Goal: Information Seeking & Learning: Check status

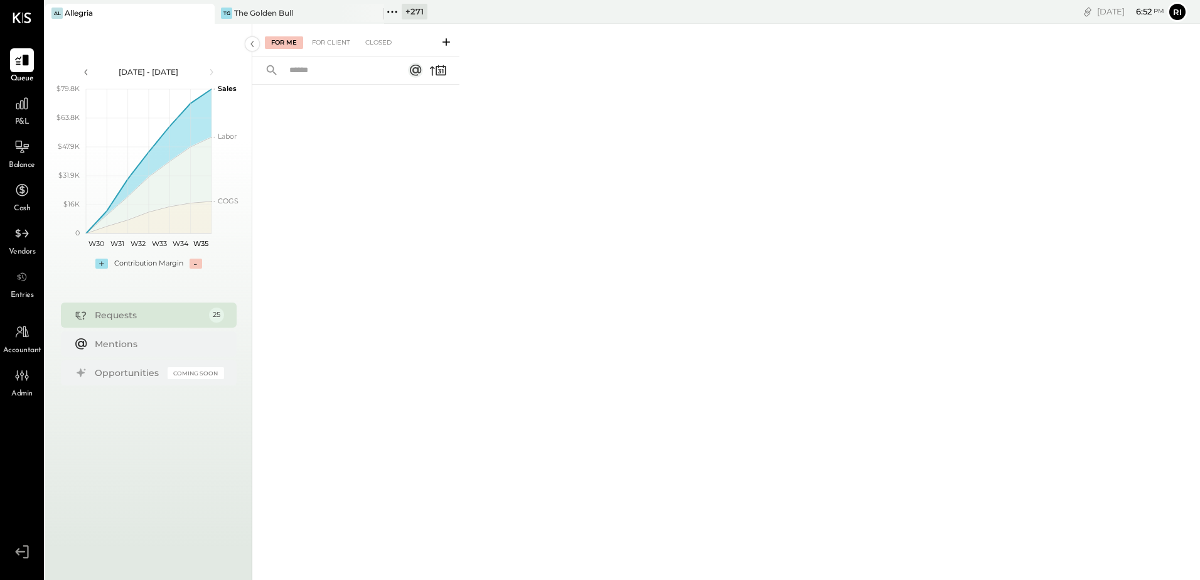
click at [16, 555] on icon at bounding box center [22, 551] width 23 height 19
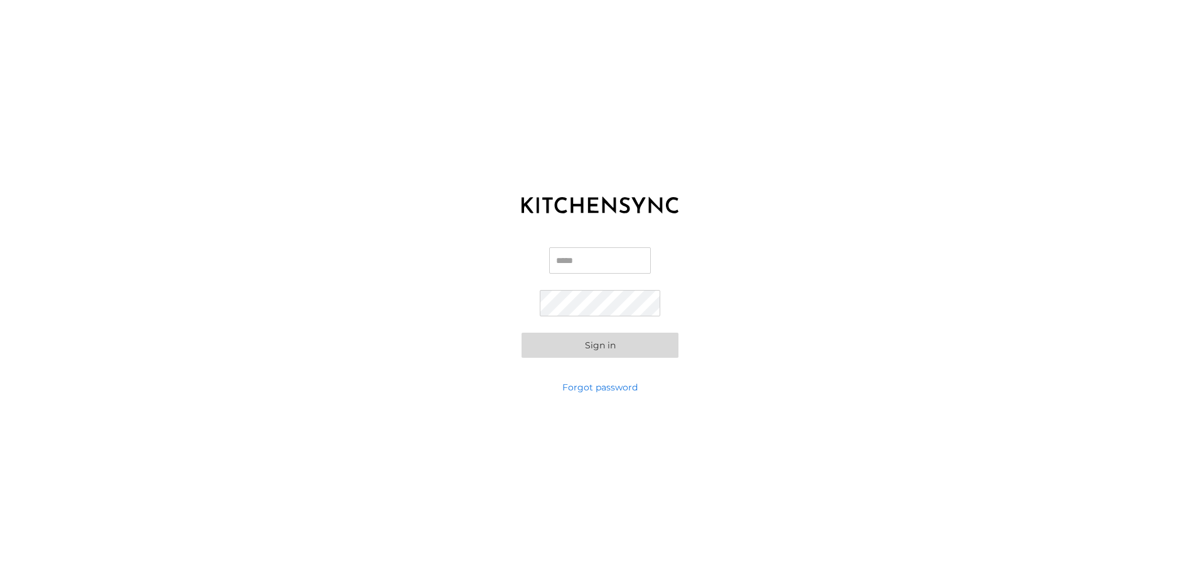
click at [565, 254] on input "Email" at bounding box center [600, 260] width 102 height 26
type input "**********"
click at [581, 343] on button "Sign in" at bounding box center [599, 345] width 157 height 25
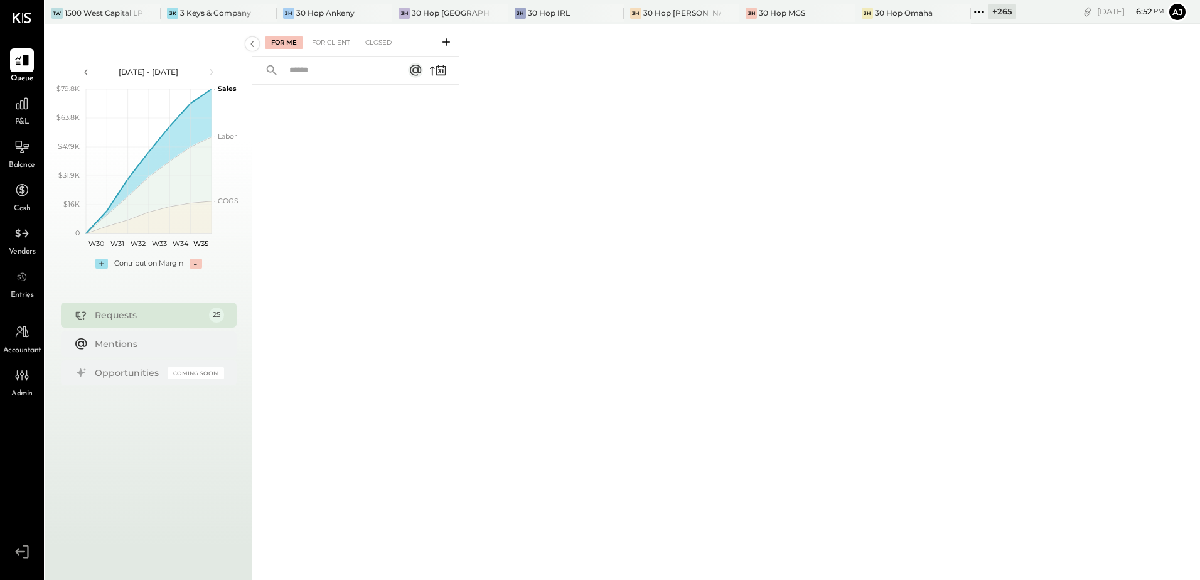
click at [971, 17] on icon at bounding box center [979, 12] width 16 height 16
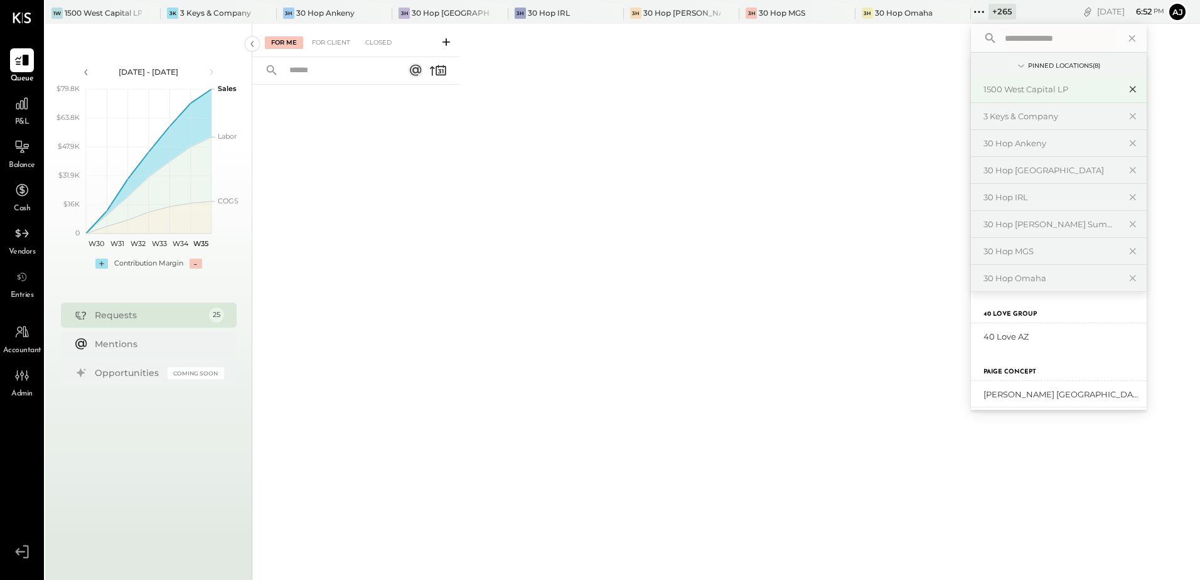
click at [1125, 89] on icon at bounding box center [1132, 89] width 15 height 16
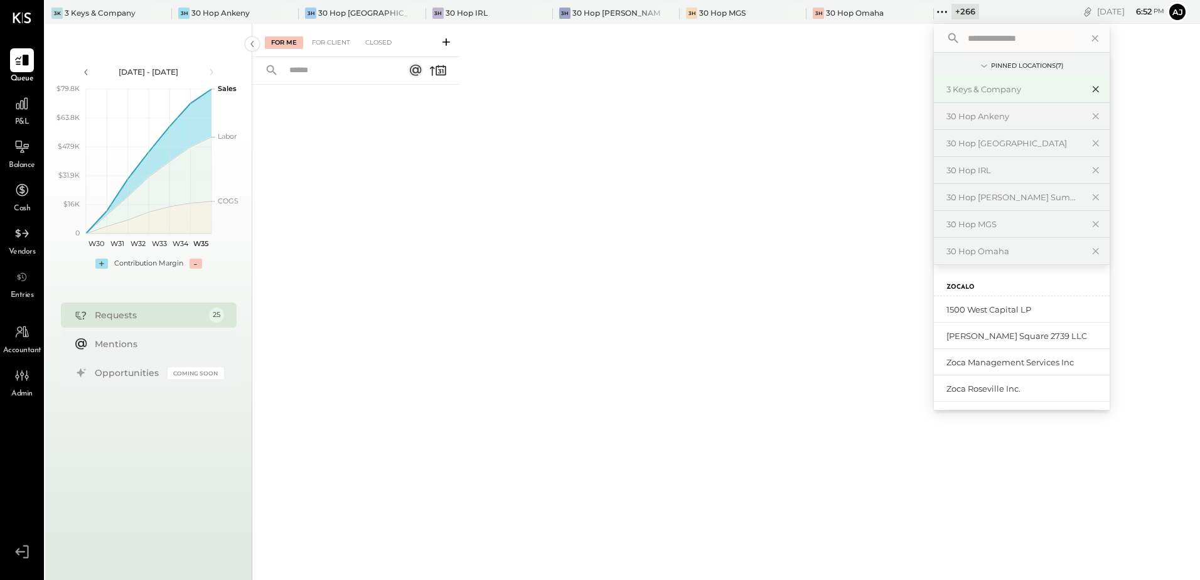
click at [1088, 93] on icon at bounding box center [1095, 89] width 15 height 16
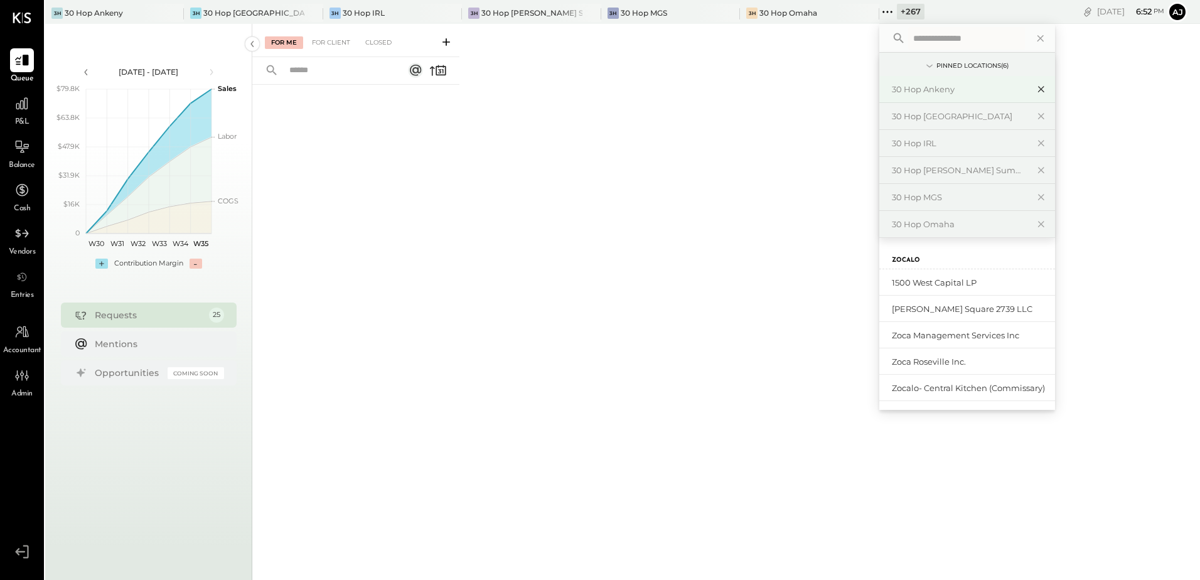
click at [1037, 89] on icon at bounding box center [1040, 90] width 6 height 6
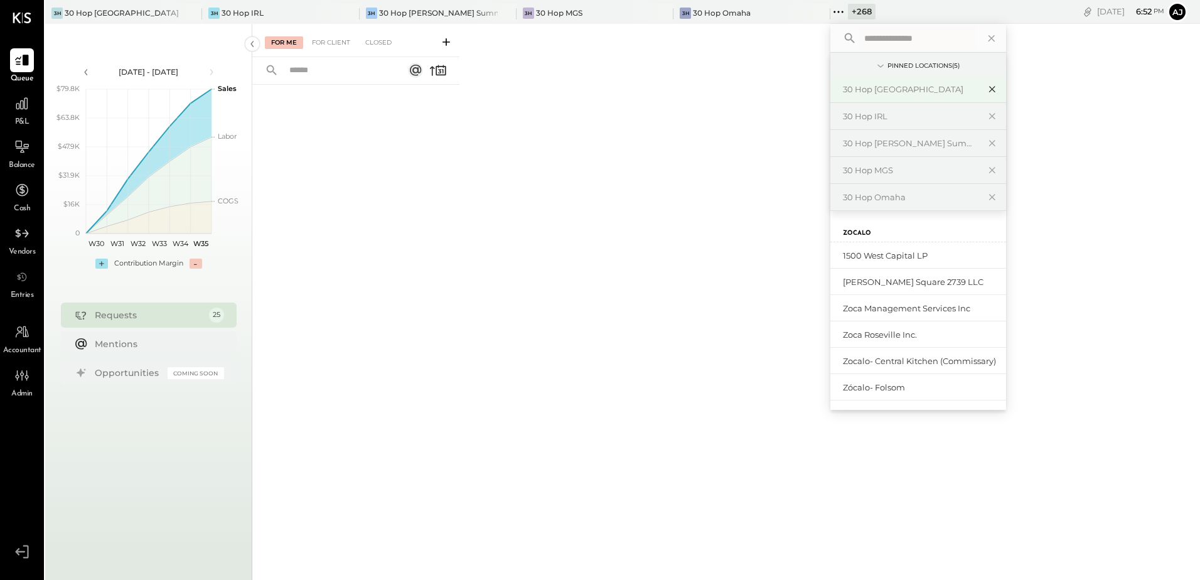
click at [985, 87] on icon at bounding box center [992, 89] width 15 height 16
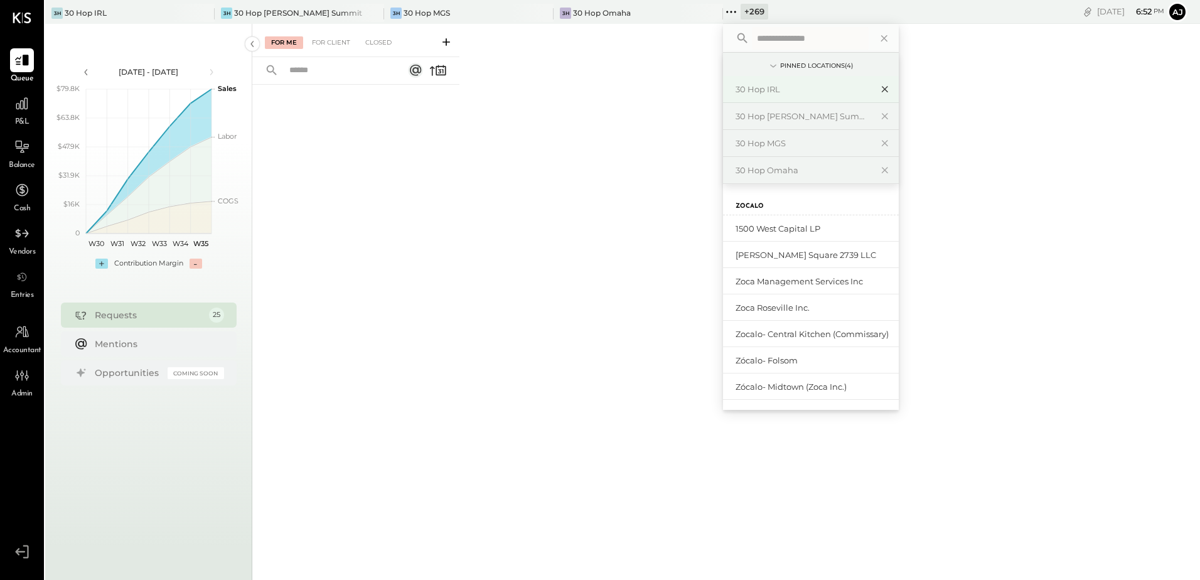
click at [887, 86] on icon at bounding box center [884, 89] width 15 height 16
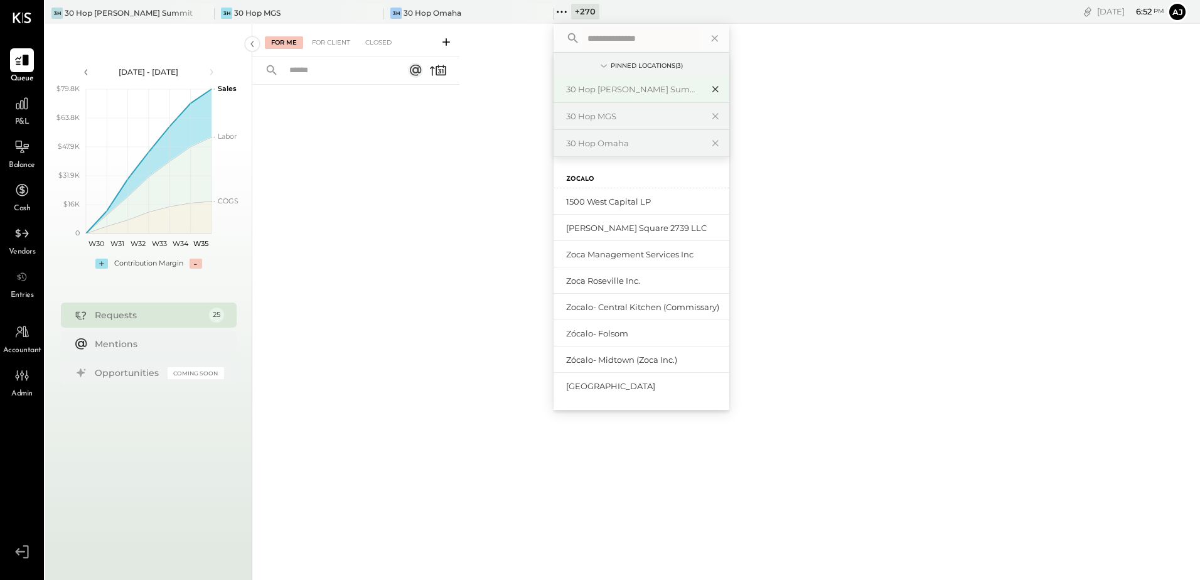
click at [712, 88] on icon at bounding box center [715, 89] width 15 height 16
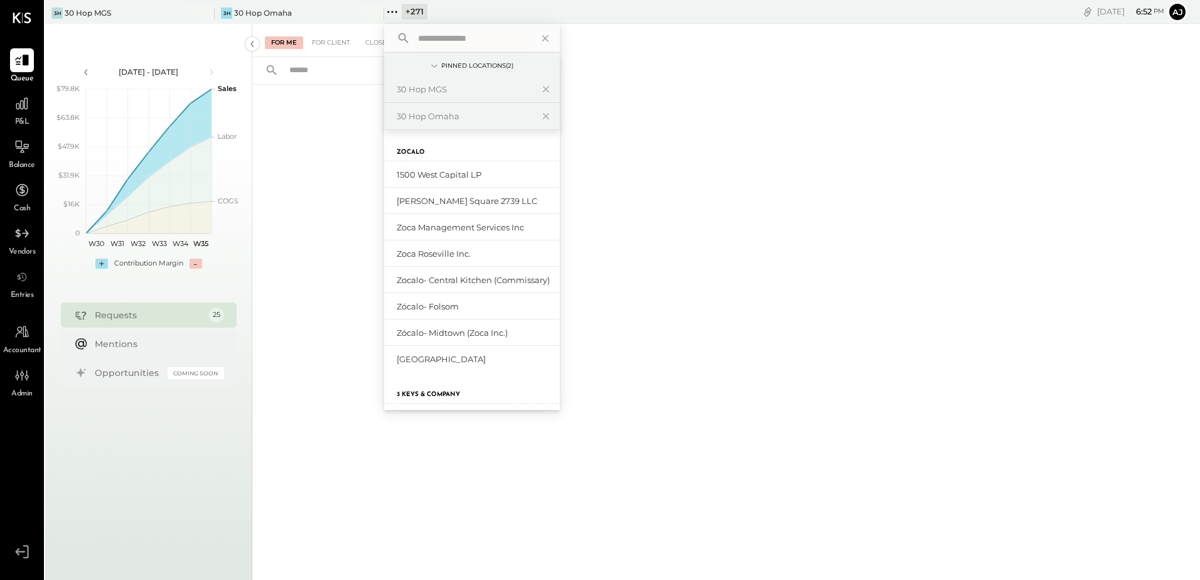
click at [548, 88] on icon at bounding box center [545, 89] width 15 height 16
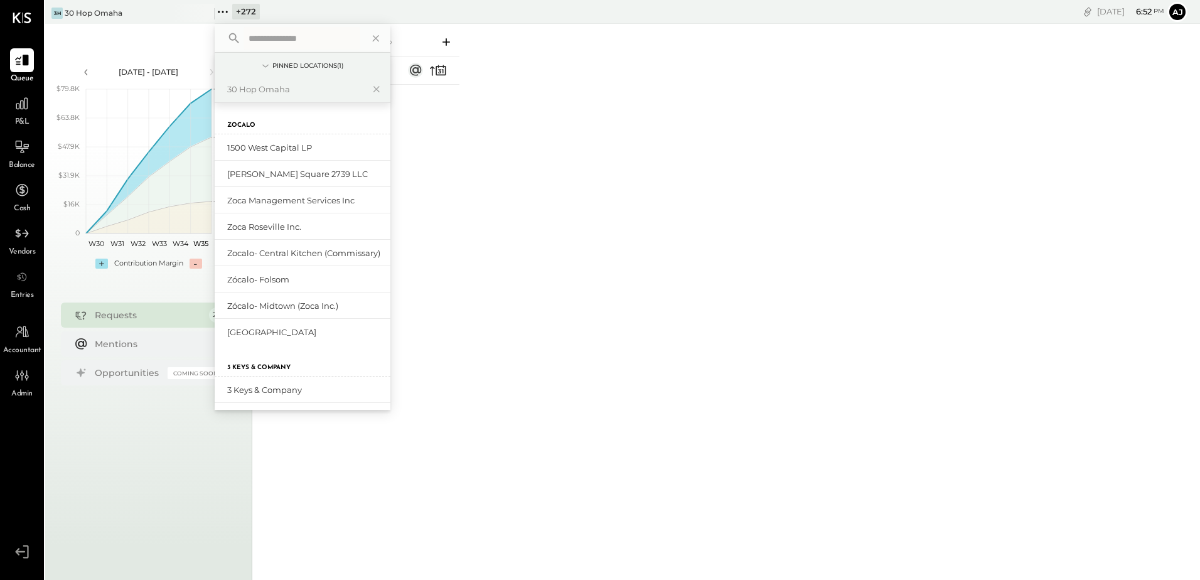
click at [377, 87] on icon at bounding box center [376, 89] width 15 height 16
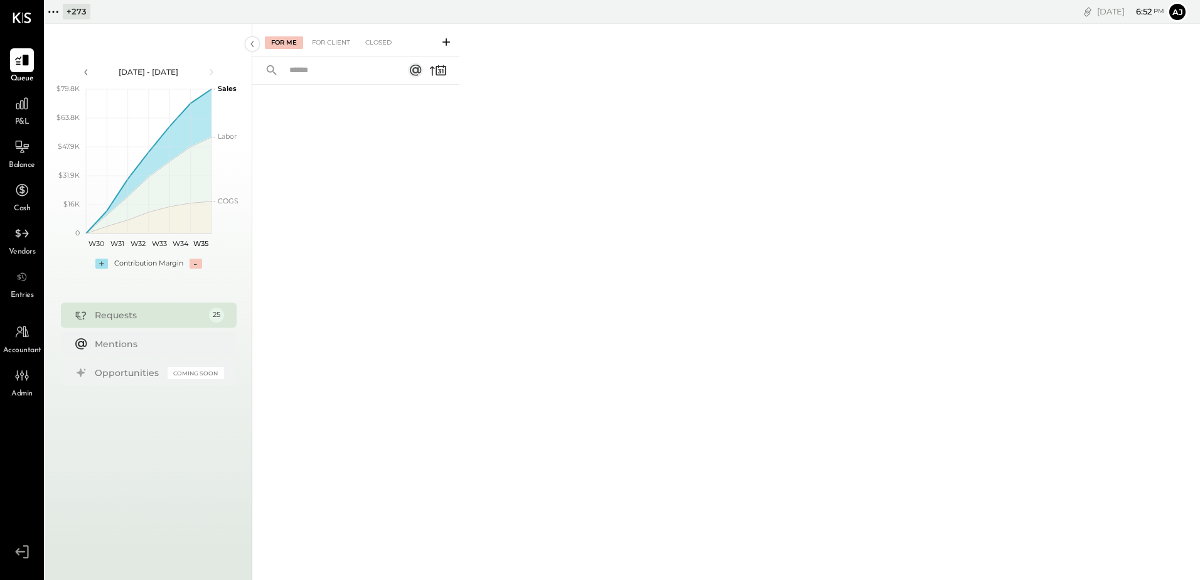
click at [73, 9] on div "+ 273" at bounding box center [77, 12] width 28 height 16
type input "***"
click at [84, 201] on div "University of Beer [PERSON_NAME]" at bounding box center [126, 201] width 136 height 12
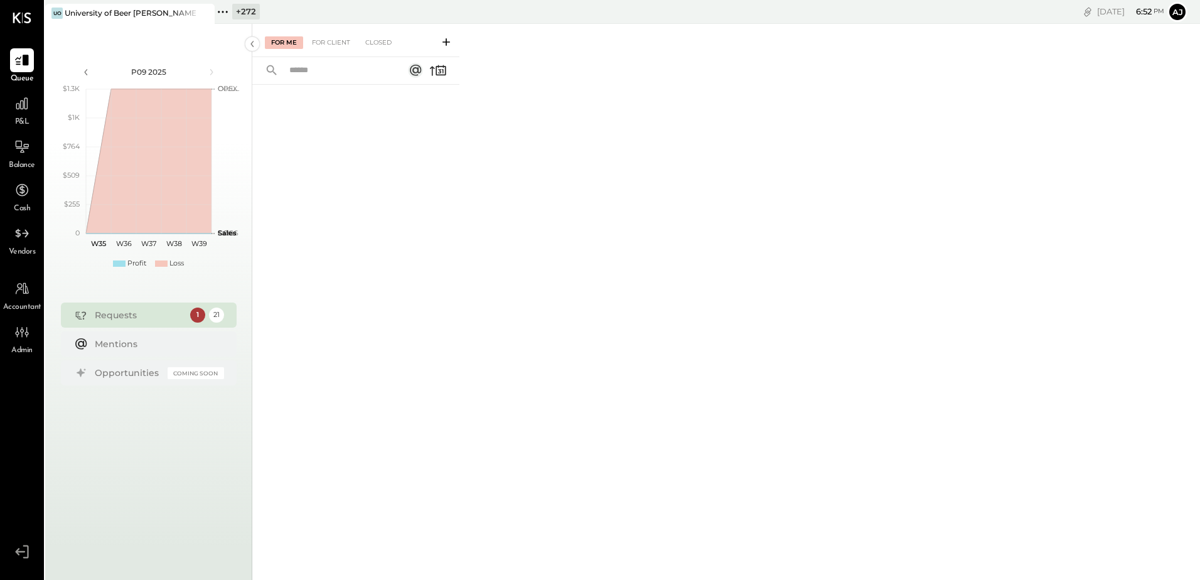
click at [1, 107] on link "P&L" at bounding box center [22, 110] width 43 height 36
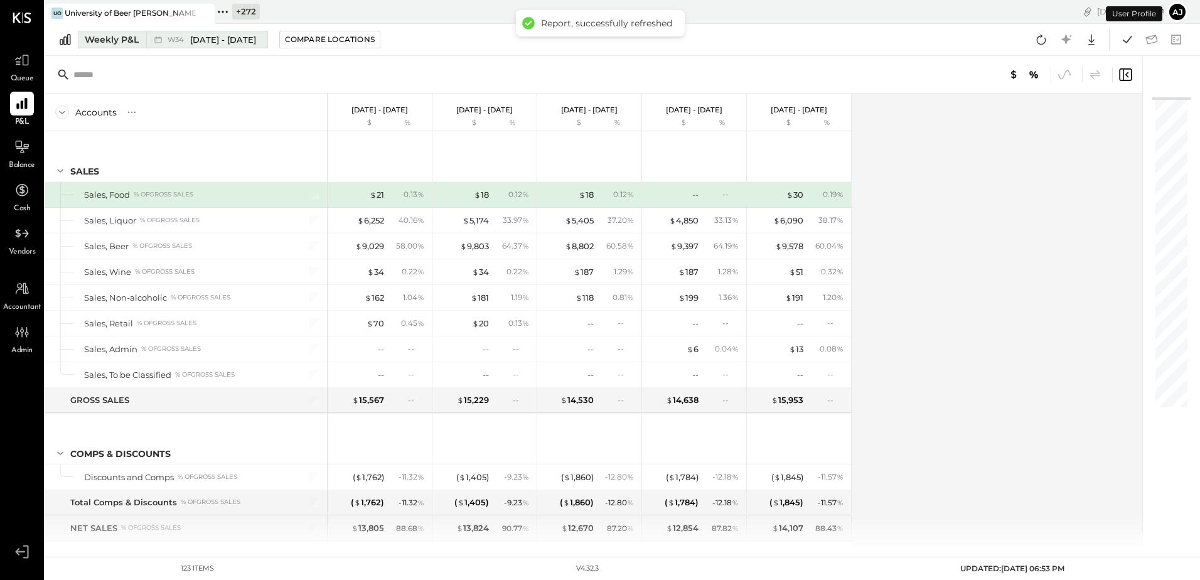
click at [137, 41] on div "Weekly P&L" at bounding box center [112, 39] width 54 height 13
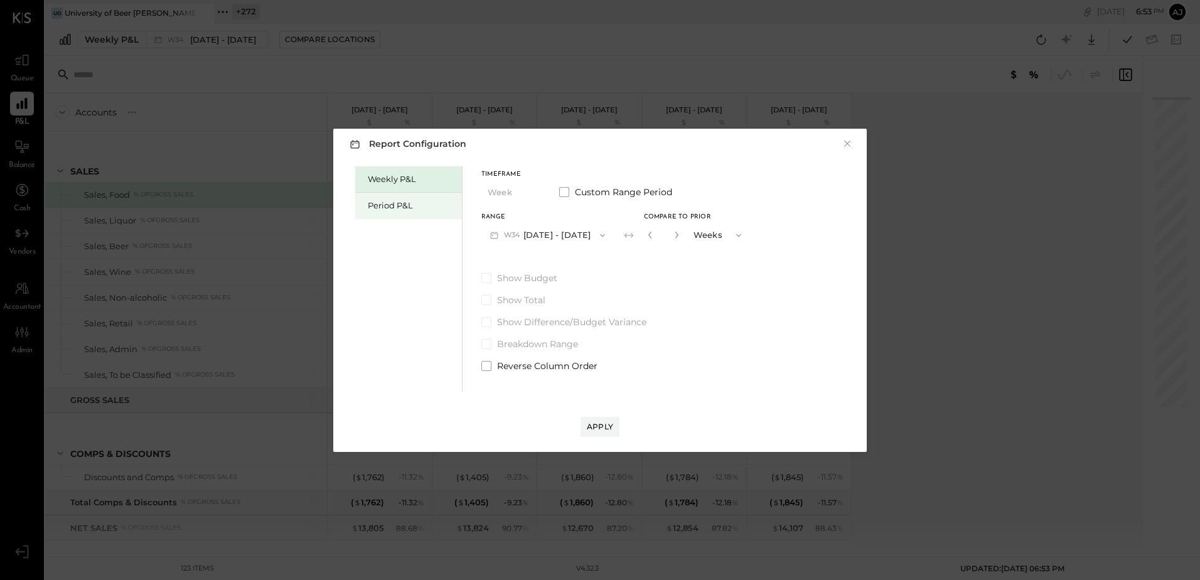
click at [401, 202] on div "Period P&L" at bounding box center [412, 206] width 88 height 12
click at [578, 235] on button "P09 [DATE] - [DATE]" at bounding box center [546, 234] width 131 height 23
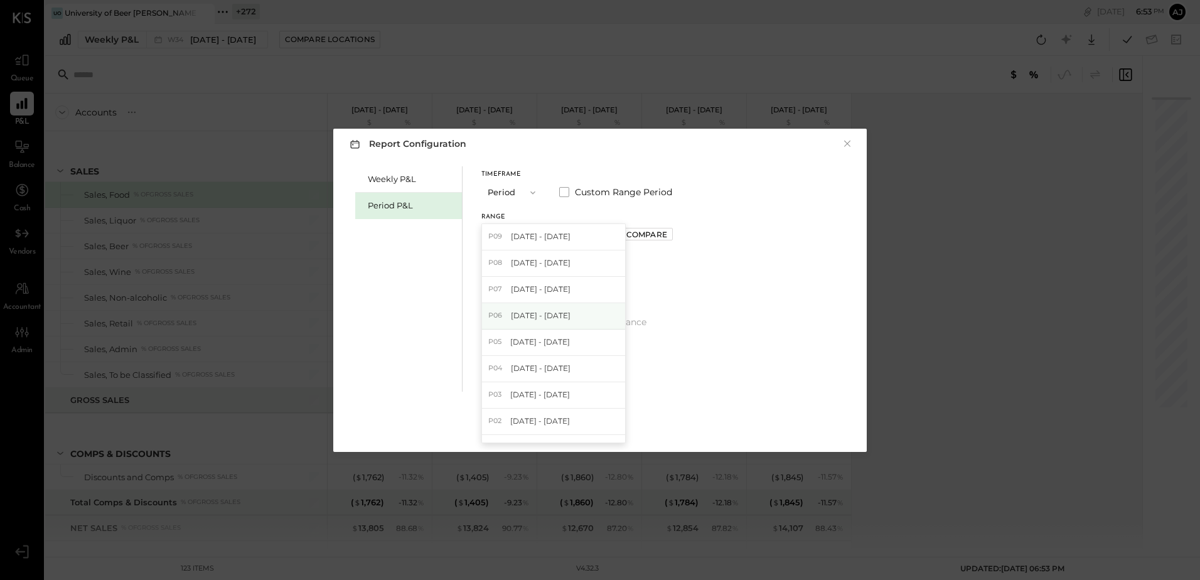
click at [564, 319] on span "[DATE] - [DATE]" at bounding box center [541, 315] width 60 height 11
click at [659, 235] on div "Compare" at bounding box center [646, 234] width 41 height 11
click at [678, 235] on icon "button" at bounding box center [675, 235] width 8 height 8
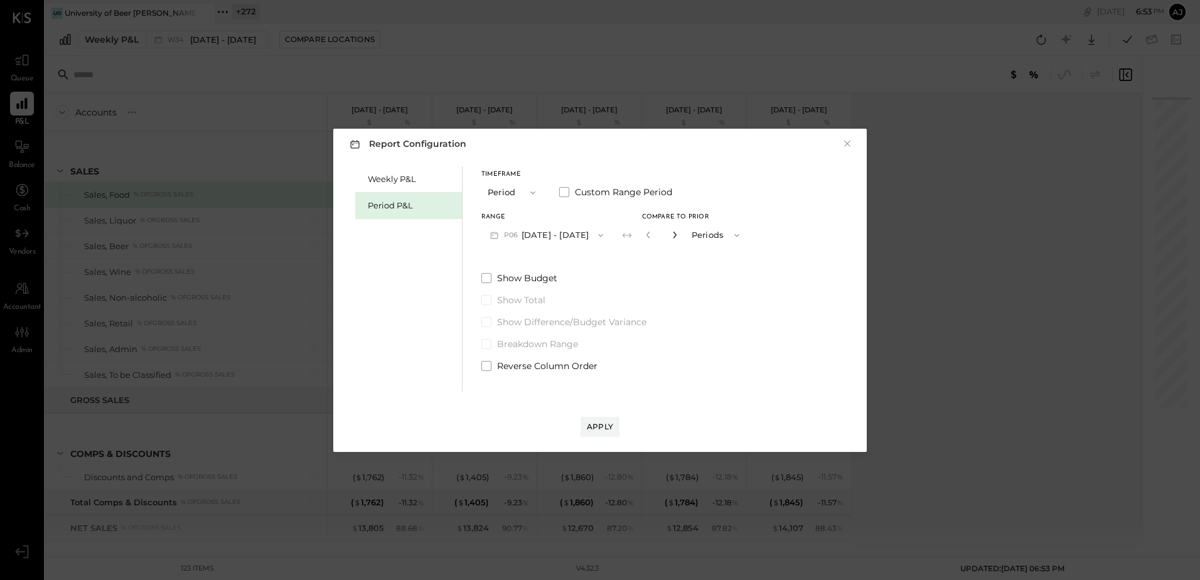
click at [678, 235] on icon "button" at bounding box center [675, 235] width 8 height 8
type input "*"
click at [599, 426] on div "Apply" at bounding box center [600, 426] width 26 height 11
